Goal: Navigation & Orientation: Find specific page/section

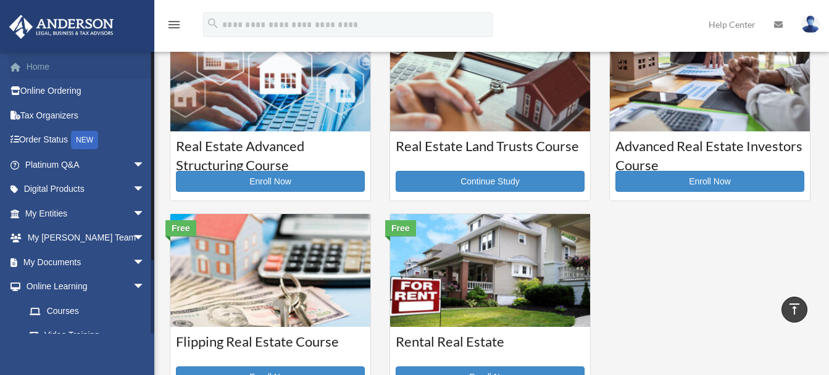
click at [43, 62] on link "Home" at bounding box center [86, 66] width 155 height 25
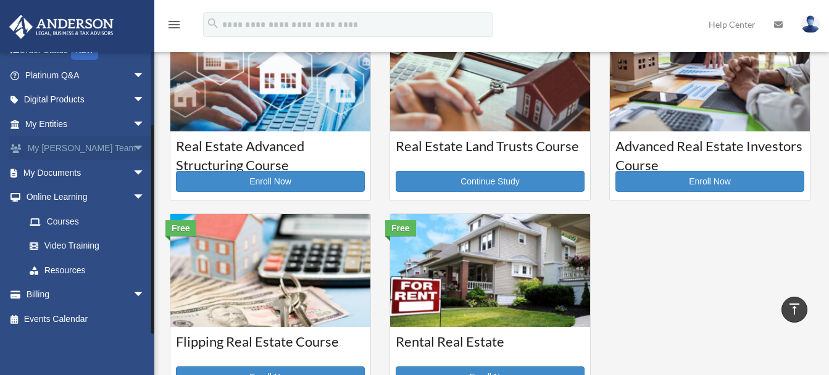
scroll to position [90, 0]
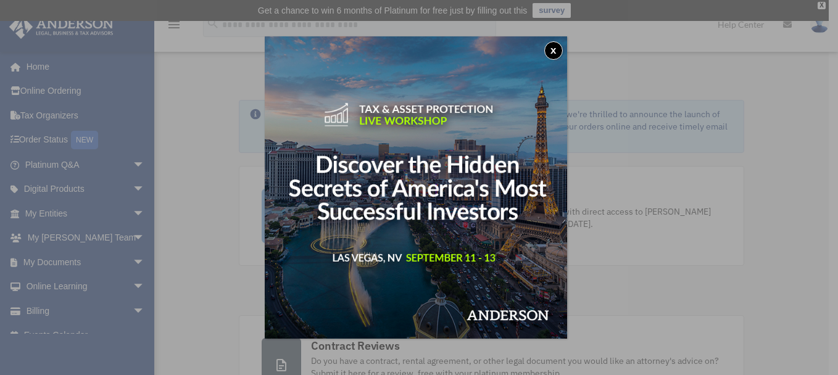
click at [552, 49] on button "x" at bounding box center [554, 50] width 19 height 19
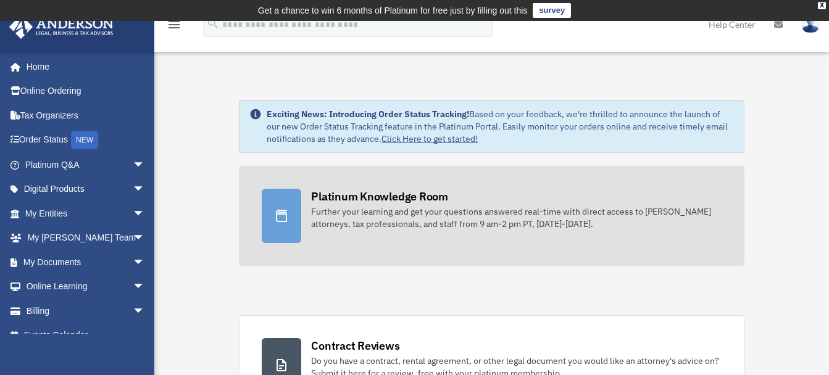
click at [417, 194] on div "Platinum Knowledge Room" at bounding box center [379, 196] width 137 height 15
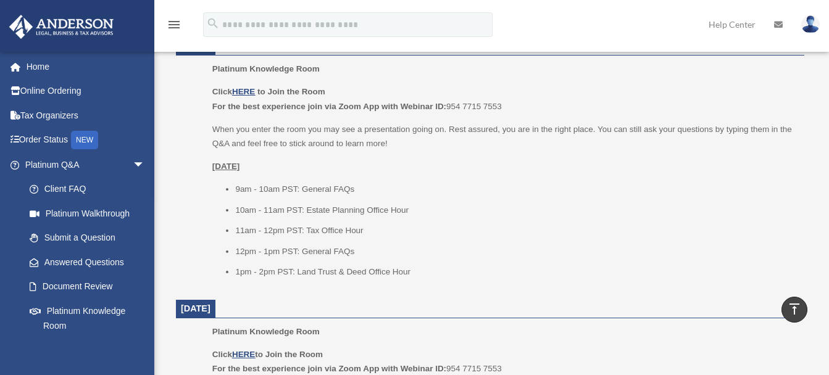
scroll to position [552, 0]
click at [243, 88] on u "HERE" at bounding box center [243, 92] width 23 height 9
